Goal: Check status: Check status

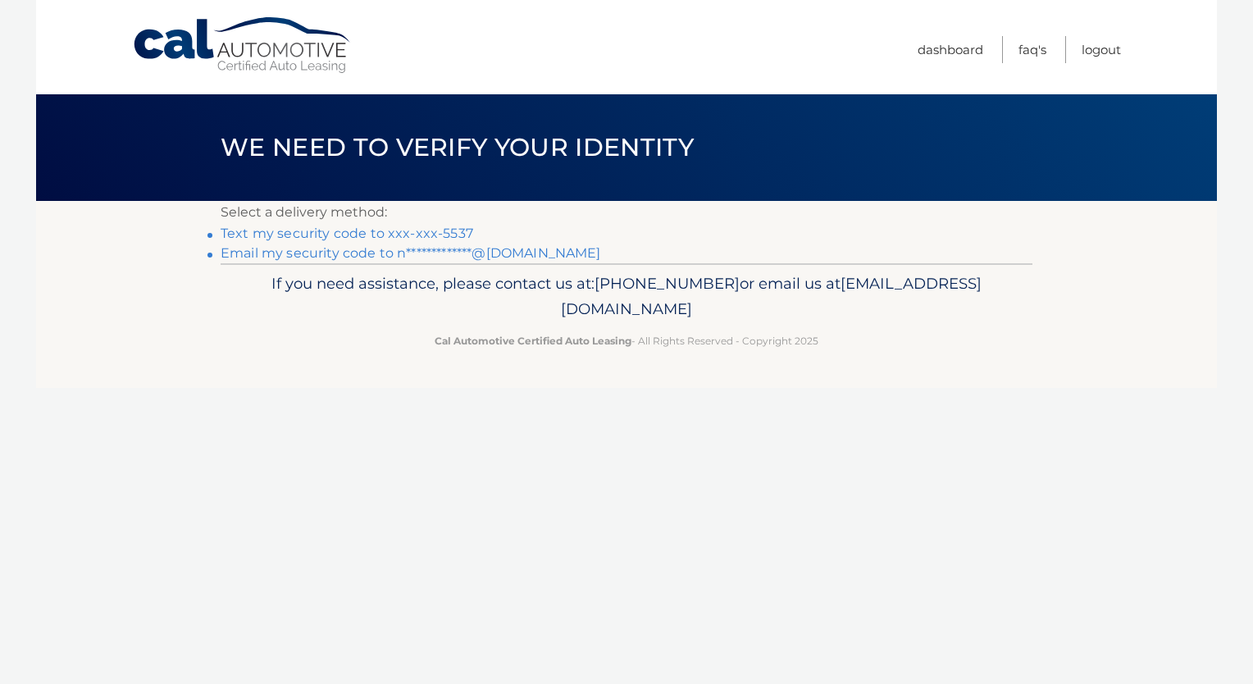
click at [448, 240] on link "Text my security code to xxx-xxx-5537" at bounding box center [347, 234] width 253 height 16
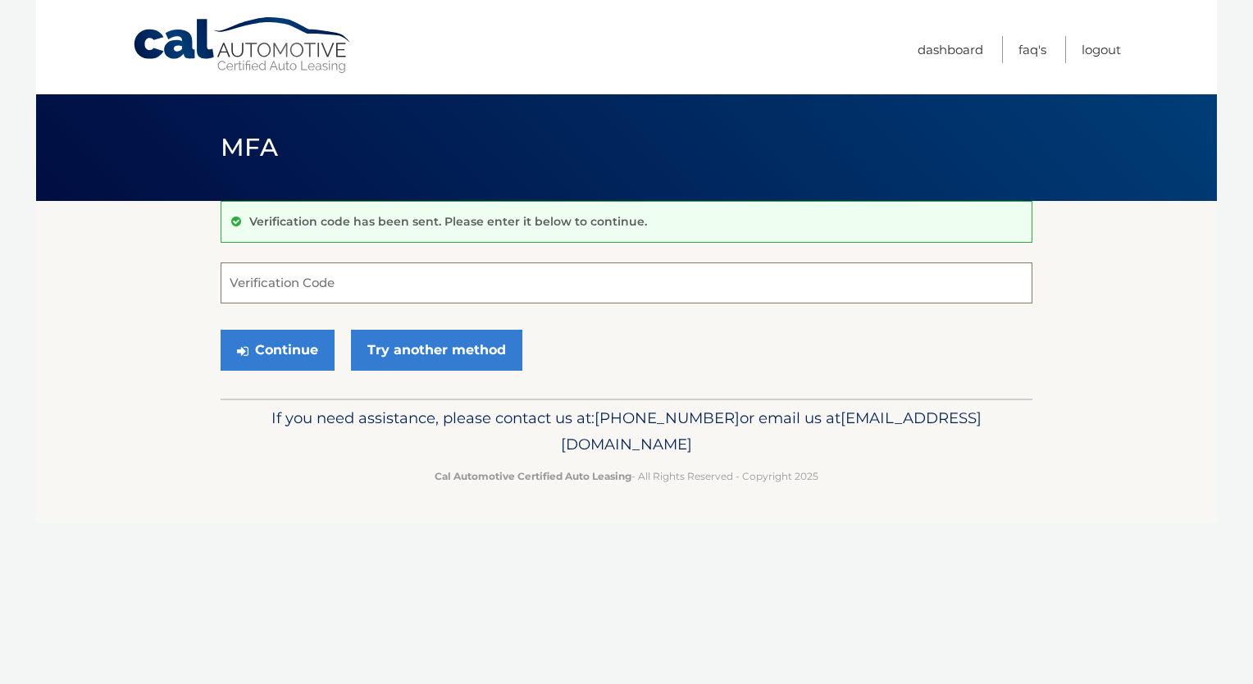
click at [457, 273] on input "Verification Code" at bounding box center [627, 282] width 812 height 41
type input "207528"
click at [221, 330] on button "Continue" at bounding box center [278, 350] width 114 height 41
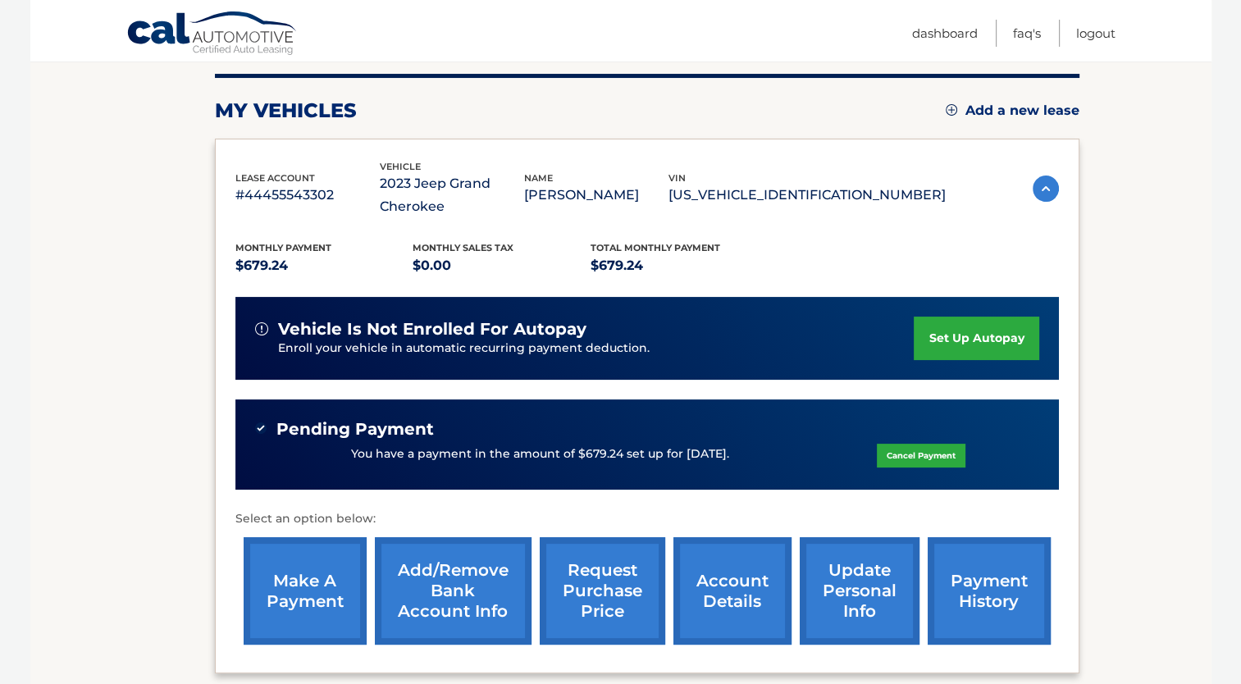
scroll to position [299, 0]
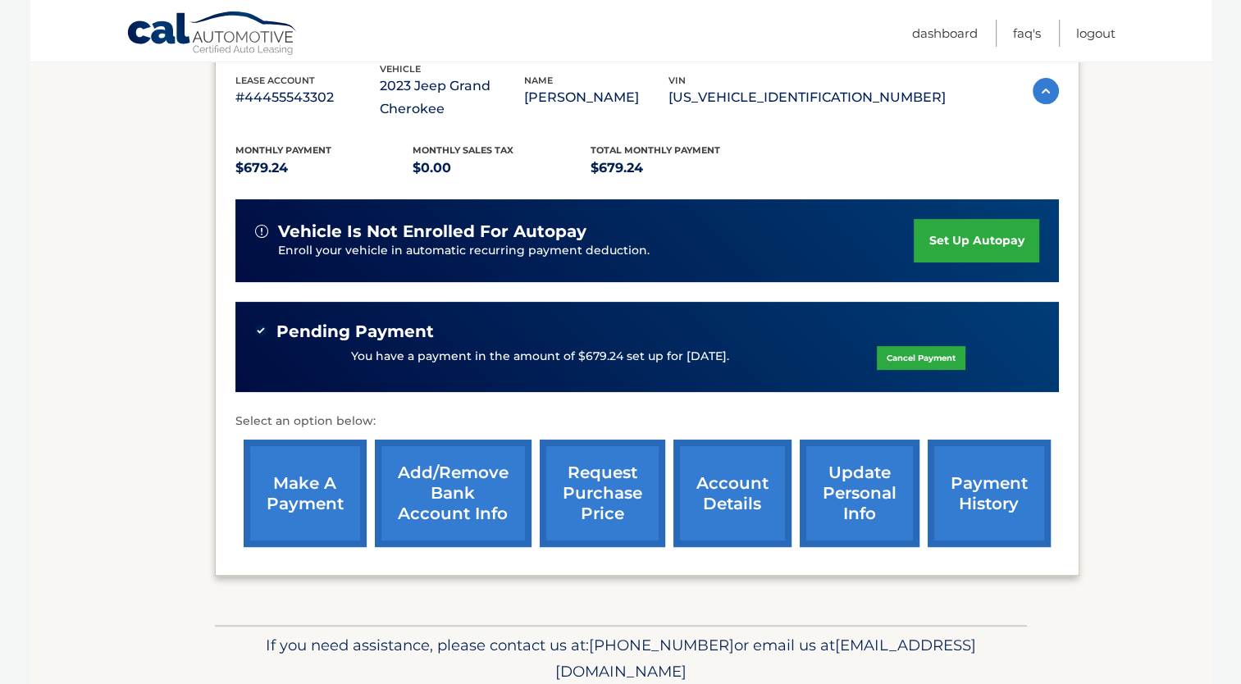
click at [789, 505] on div "make a payment Add/Remove bank account info request purchase price account deta…" at bounding box center [647, 493] width 824 height 124
click at [742, 500] on link "account details" at bounding box center [732, 493] width 118 height 107
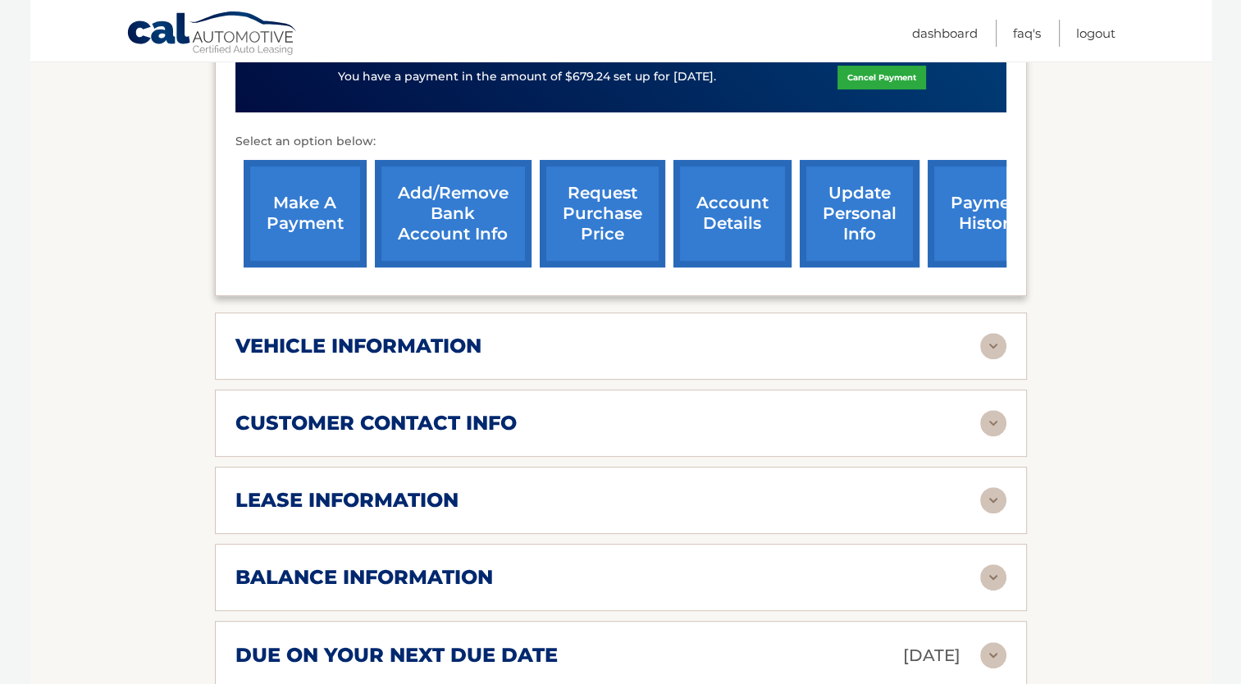
scroll to position [650, 0]
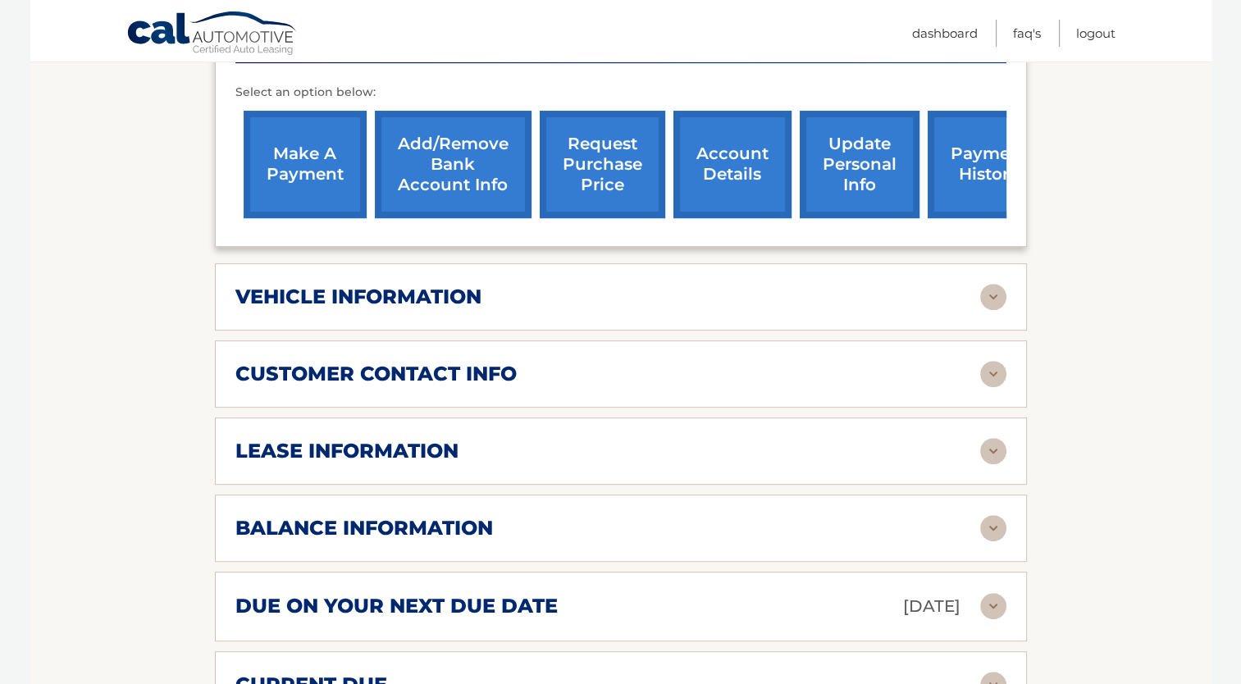
click at [988, 286] on img at bounding box center [993, 297] width 26 height 26
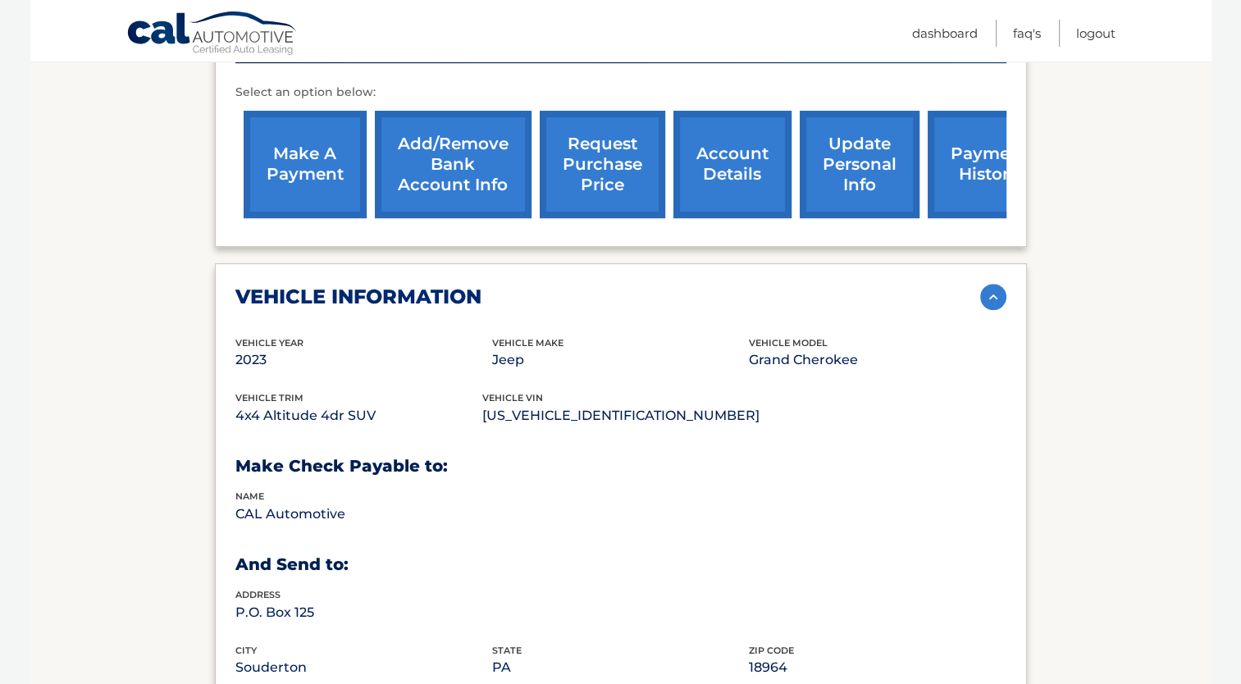
click at [262, 412] on p "4x4 Altitude 4dr SUV" at bounding box center [358, 415] width 247 height 23
drag, startPoint x: 377, startPoint y: 415, endPoint x: 225, endPoint y: 418, distance: 152.6
click at [225, 418] on div "vehicle information vehicle Year [DATE] vehicle make Jeep vehicle model Grand C…" at bounding box center [621, 491] width 812 height 456
drag, startPoint x: 225, startPoint y: 418, endPoint x: 282, endPoint y: 412, distance: 57.8
copy p "4x4 Altitude 4dr SUV"
